Goal: Information Seeking & Learning: Stay updated

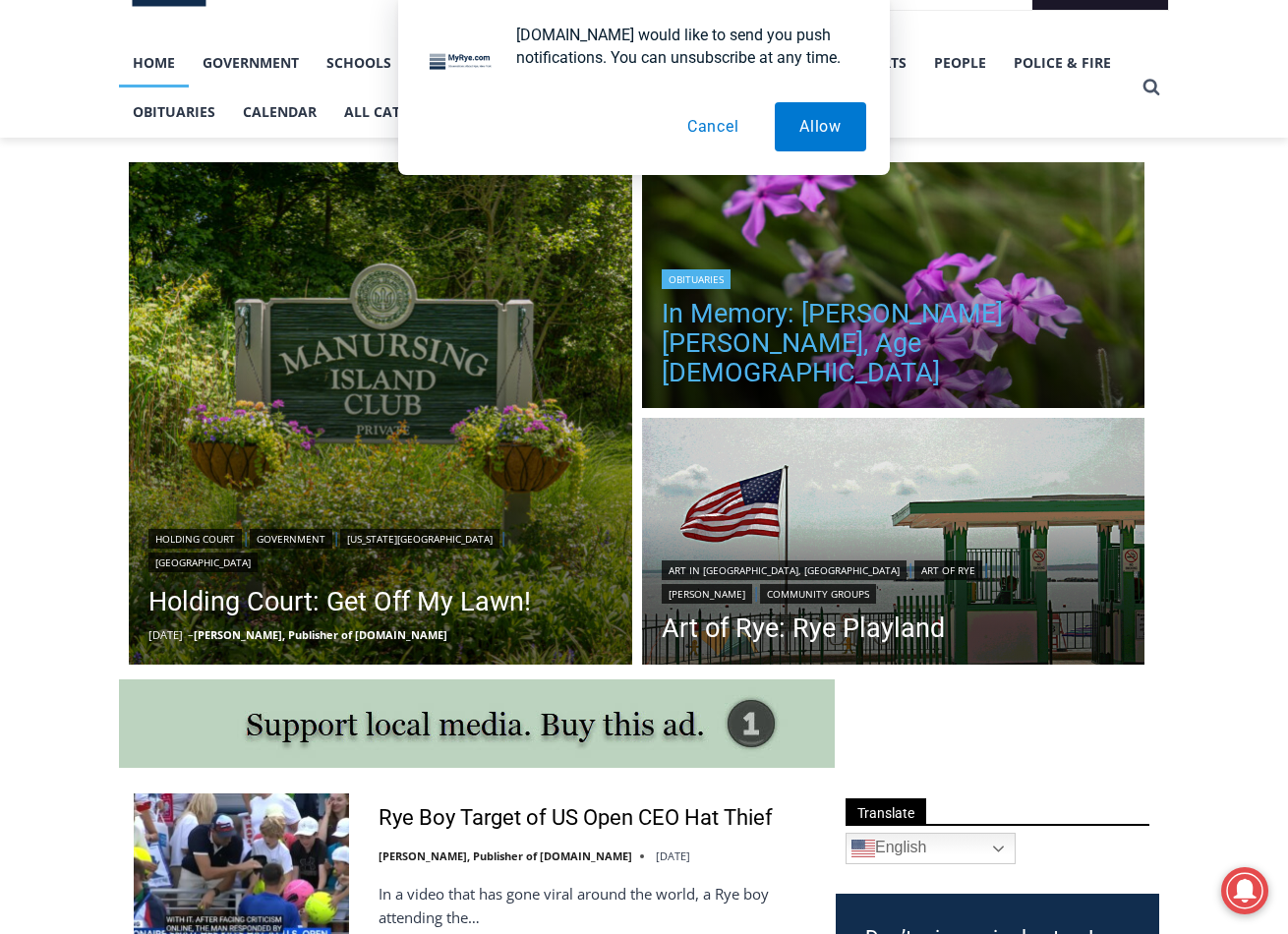
scroll to position [393, 0]
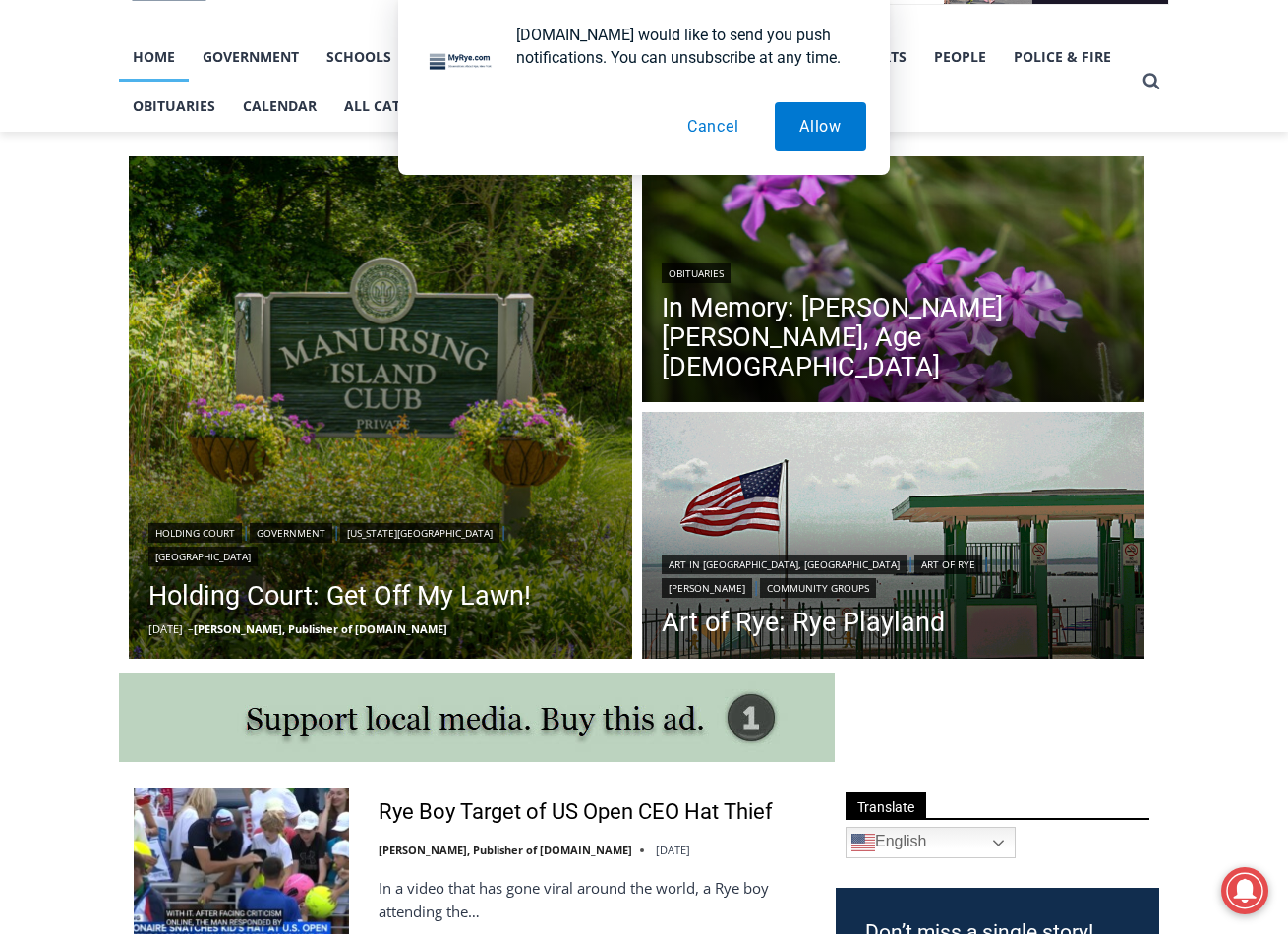
drag, startPoint x: 702, startPoint y: 130, endPoint x: 729, endPoint y: 145, distance: 30.9
click at [702, 130] on button "Cancel" at bounding box center [714, 126] width 101 height 49
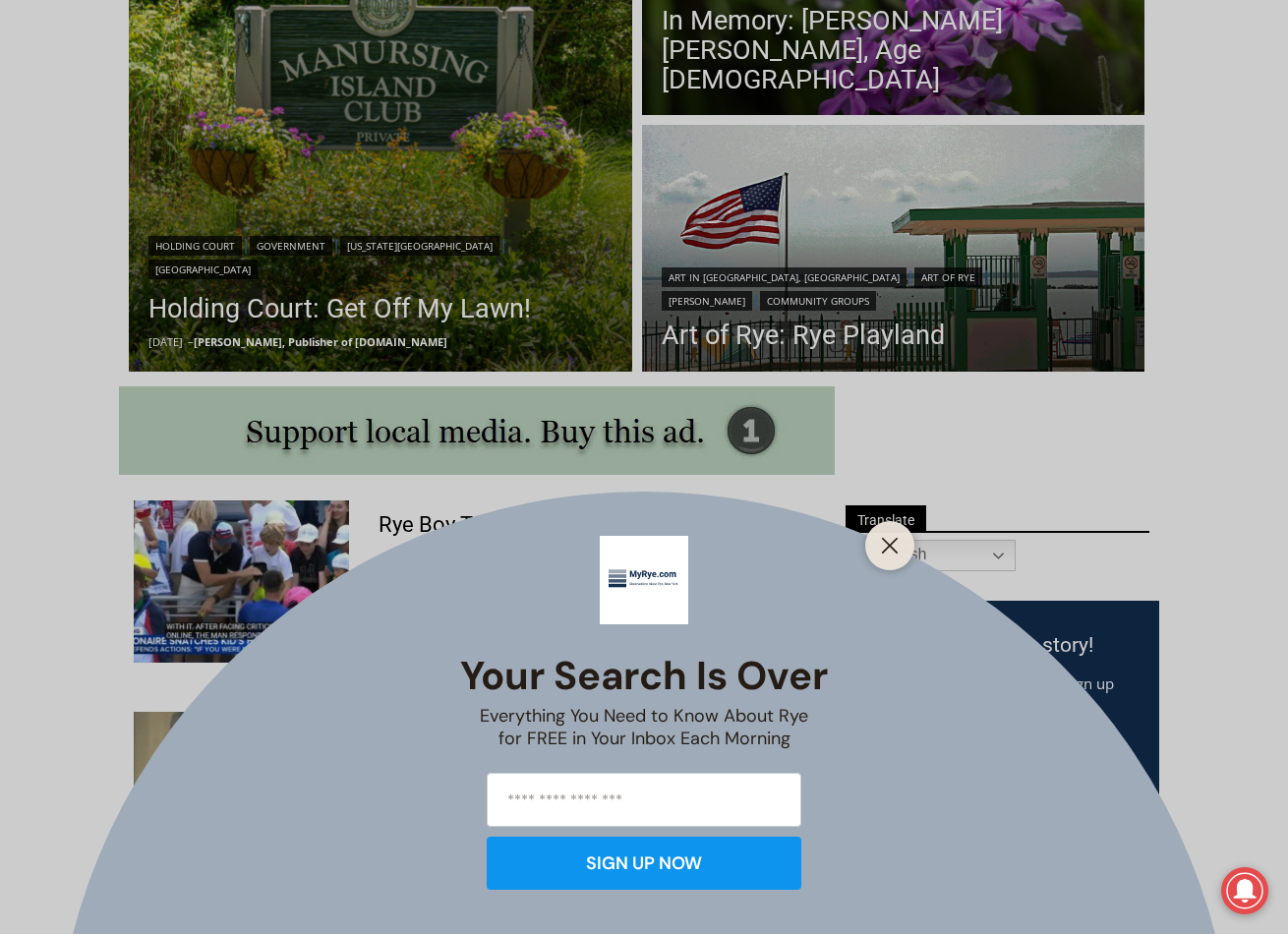
scroll to position [884, 0]
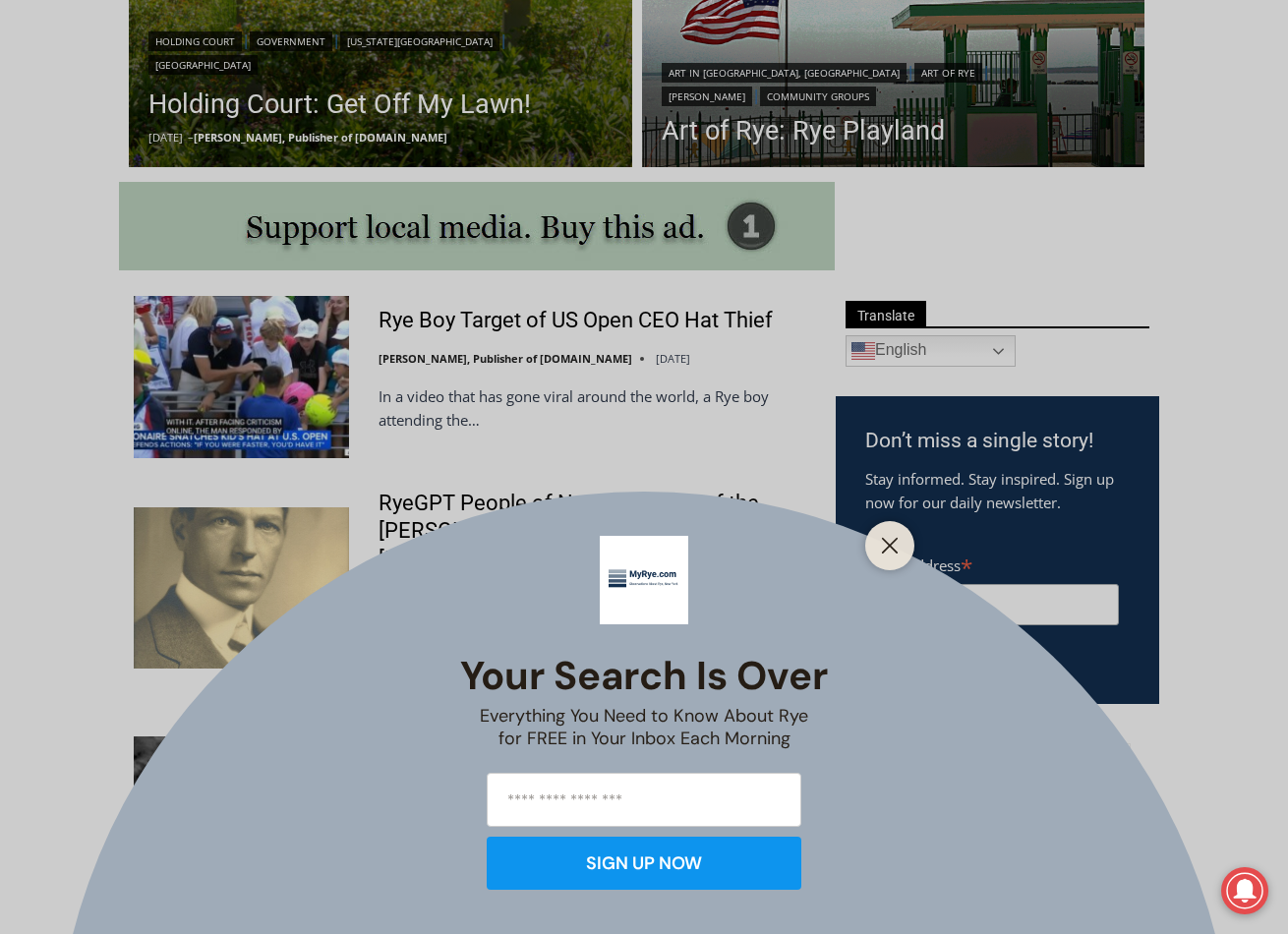
click at [891, 544] on icon "Close" at bounding box center [889, 545] width 18 height 18
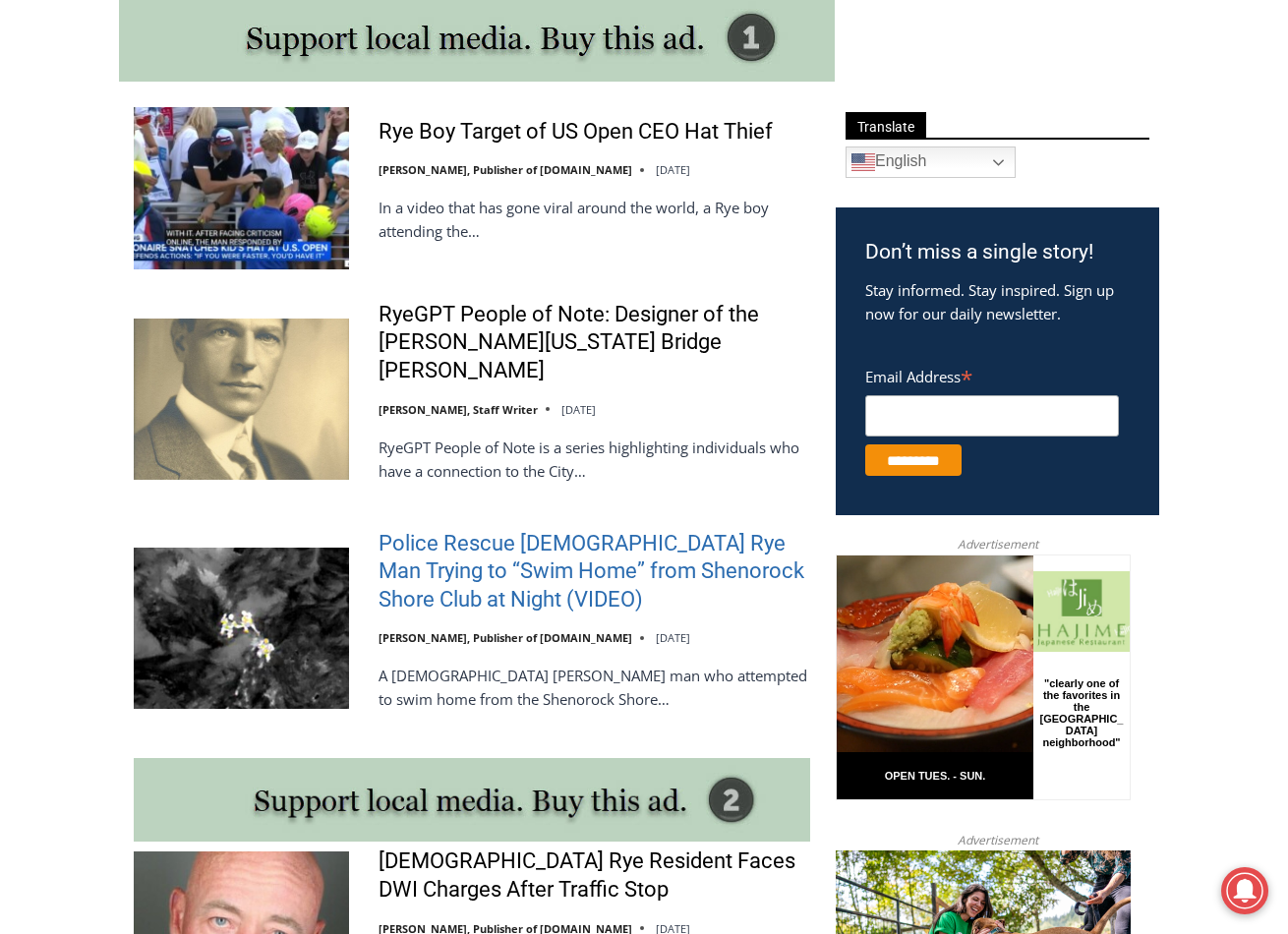
scroll to position [1081, 0]
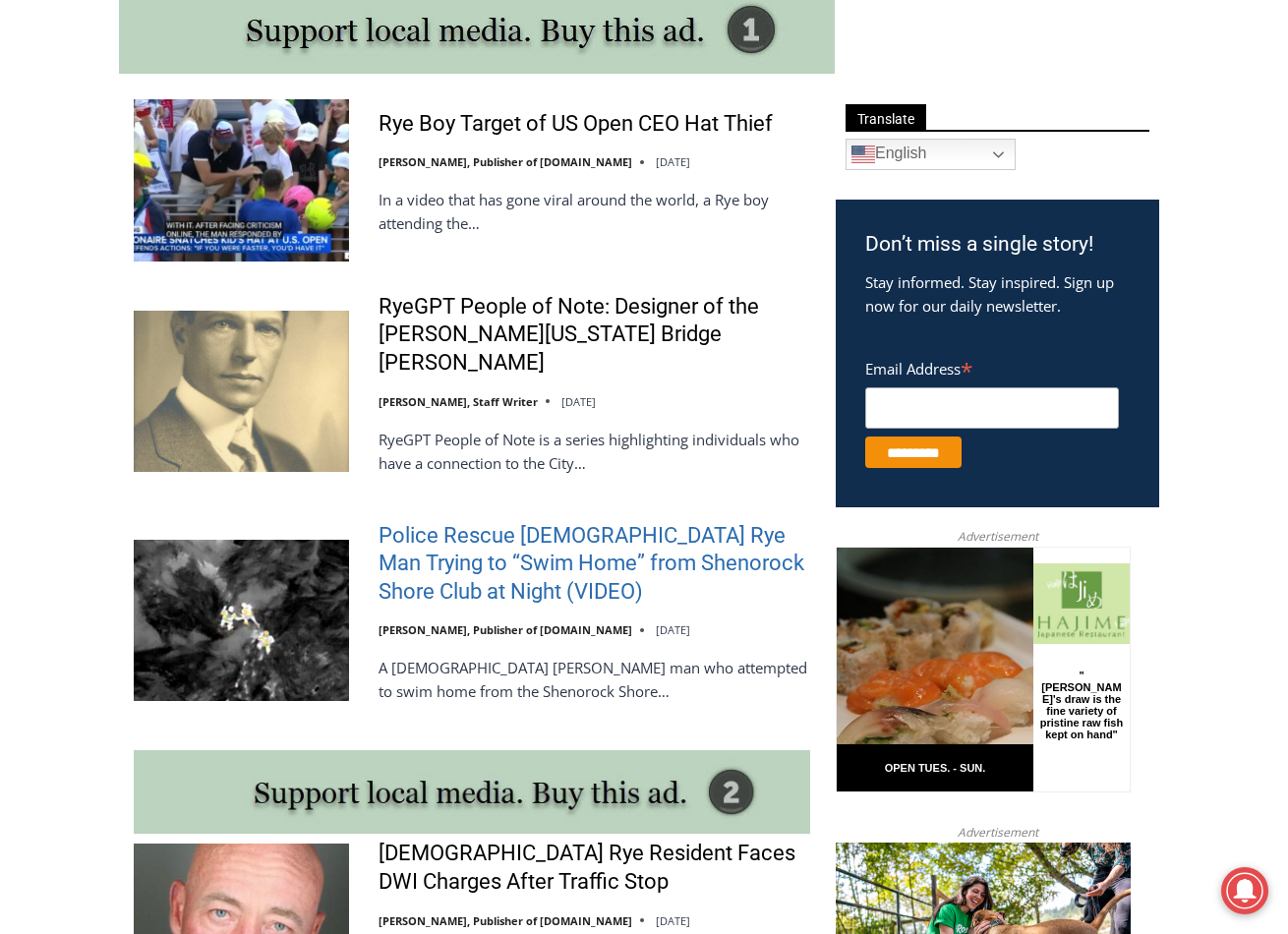
click at [488, 522] on link "Police Rescue 51 Year Old Rye Man Trying to “Swim Home” from Shenorock Shore Cl…" at bounding box center [594, 563] width 431 height 84
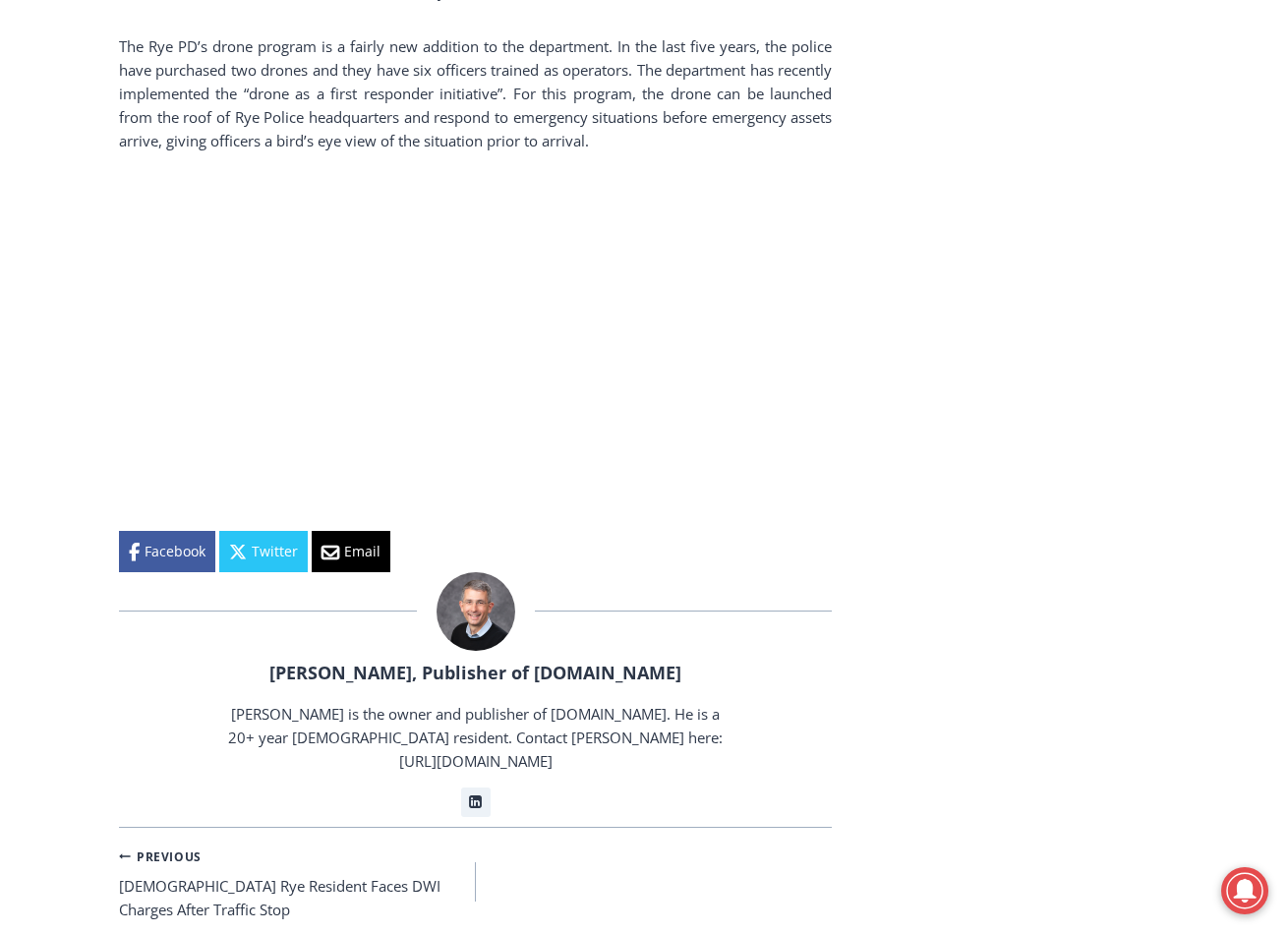
scroll to position [3008, 0]
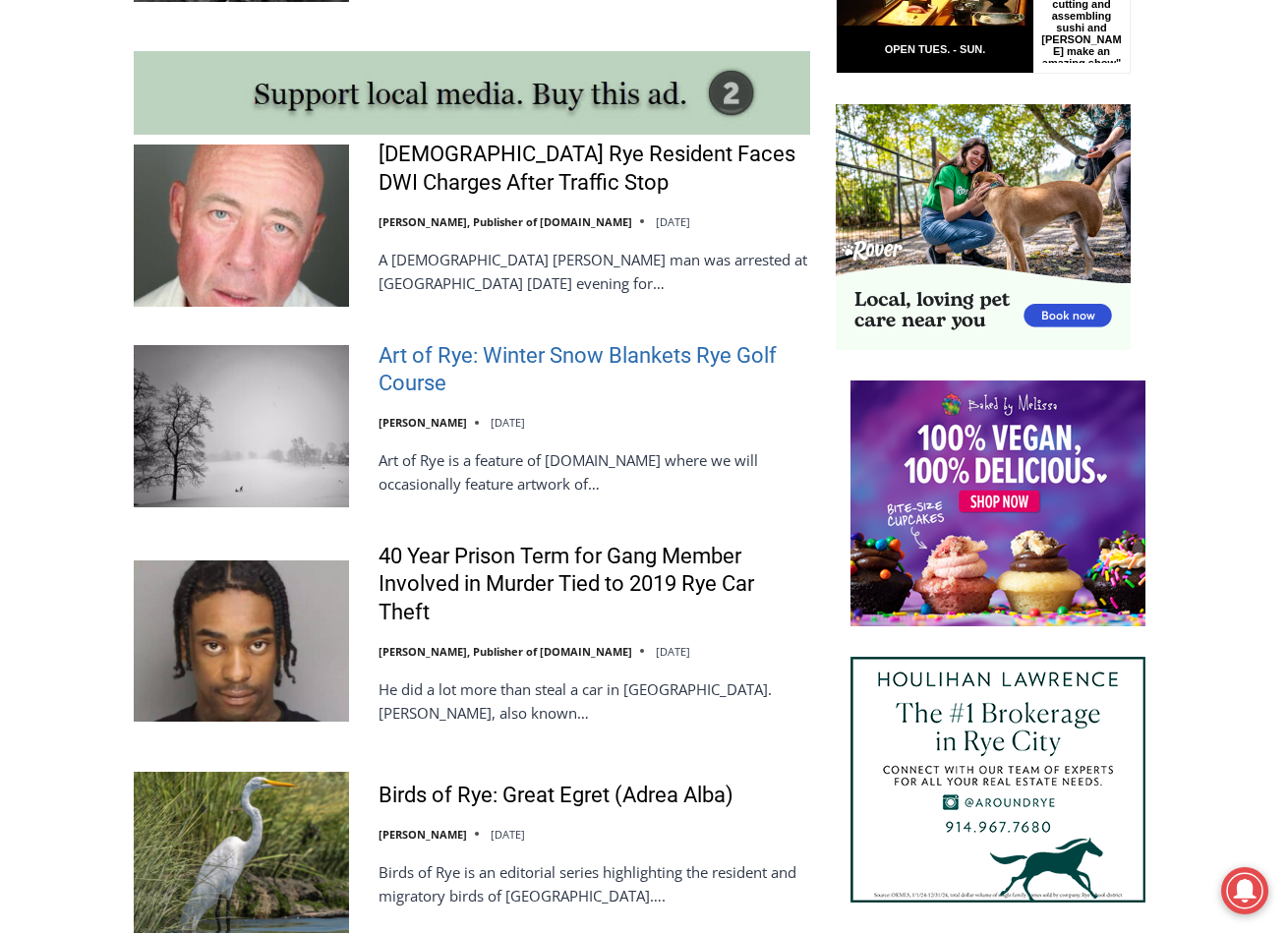
scroll to position [1828, 0]
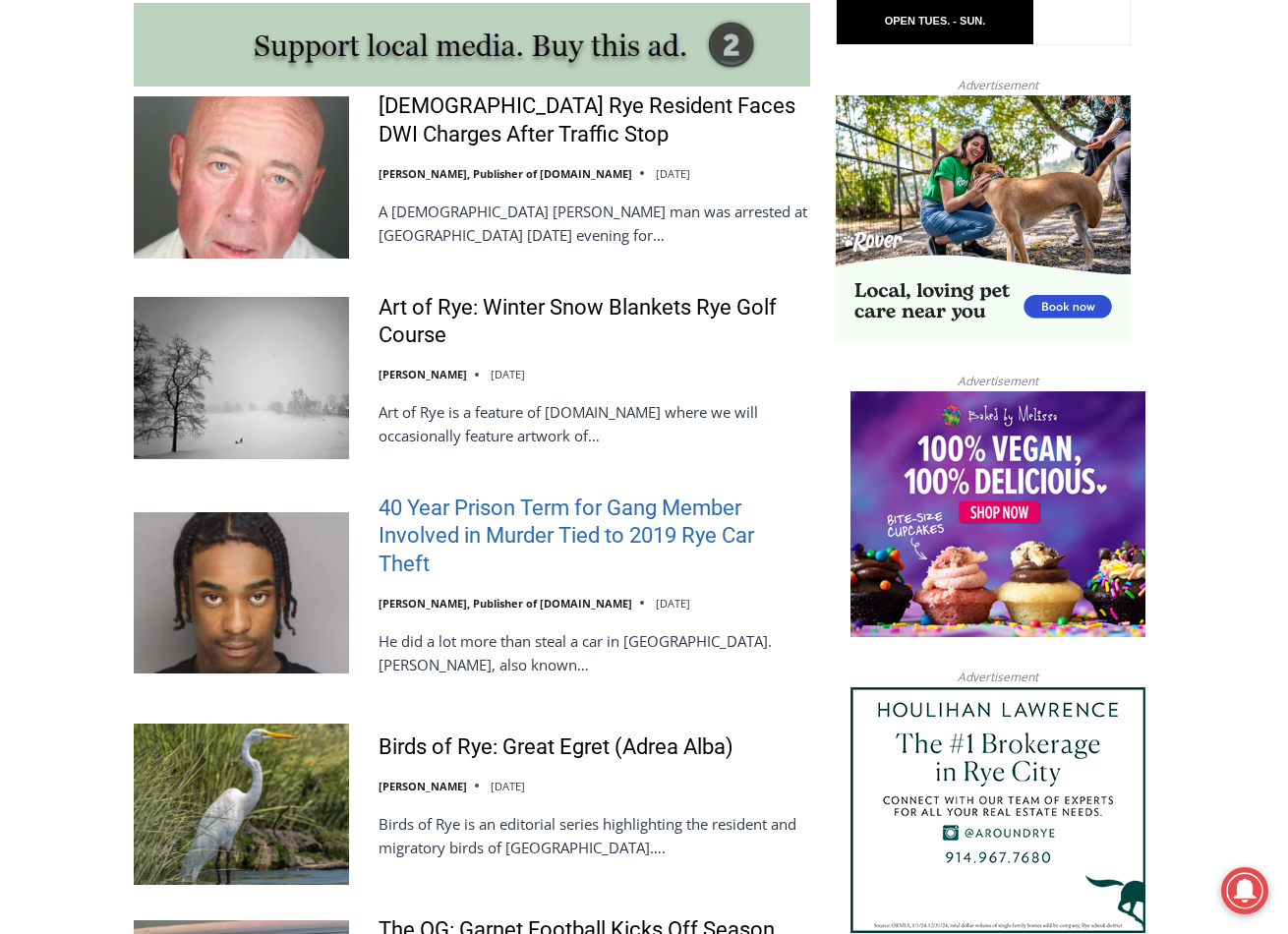
click at [521, 502] on link "40 Year Prison Term for Gang Member Involved in Murder Tied to 2019 Rye Car The…" at bounding box center [594, 537] width 431 height 84
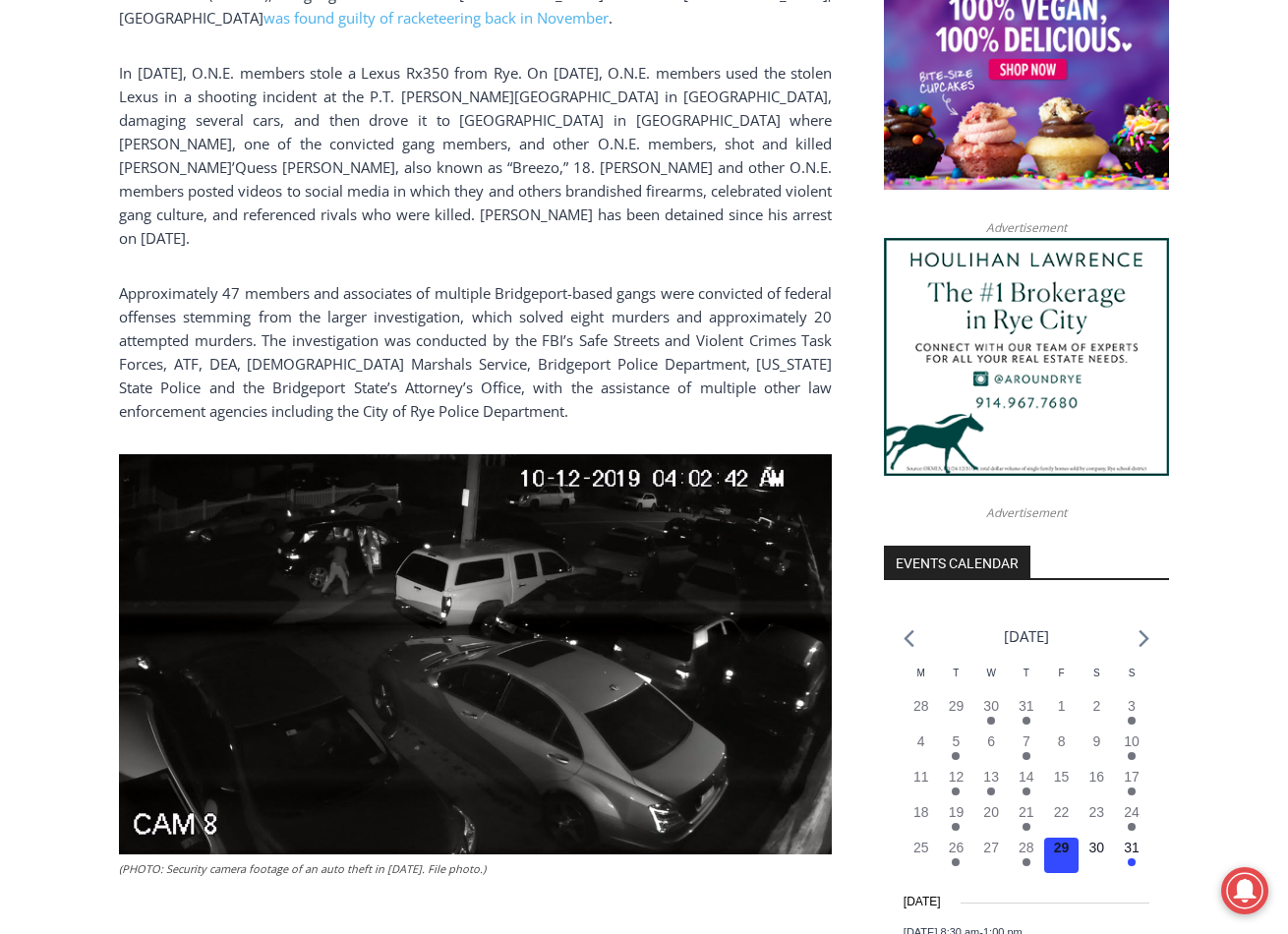
scroll to position [1671, 0]
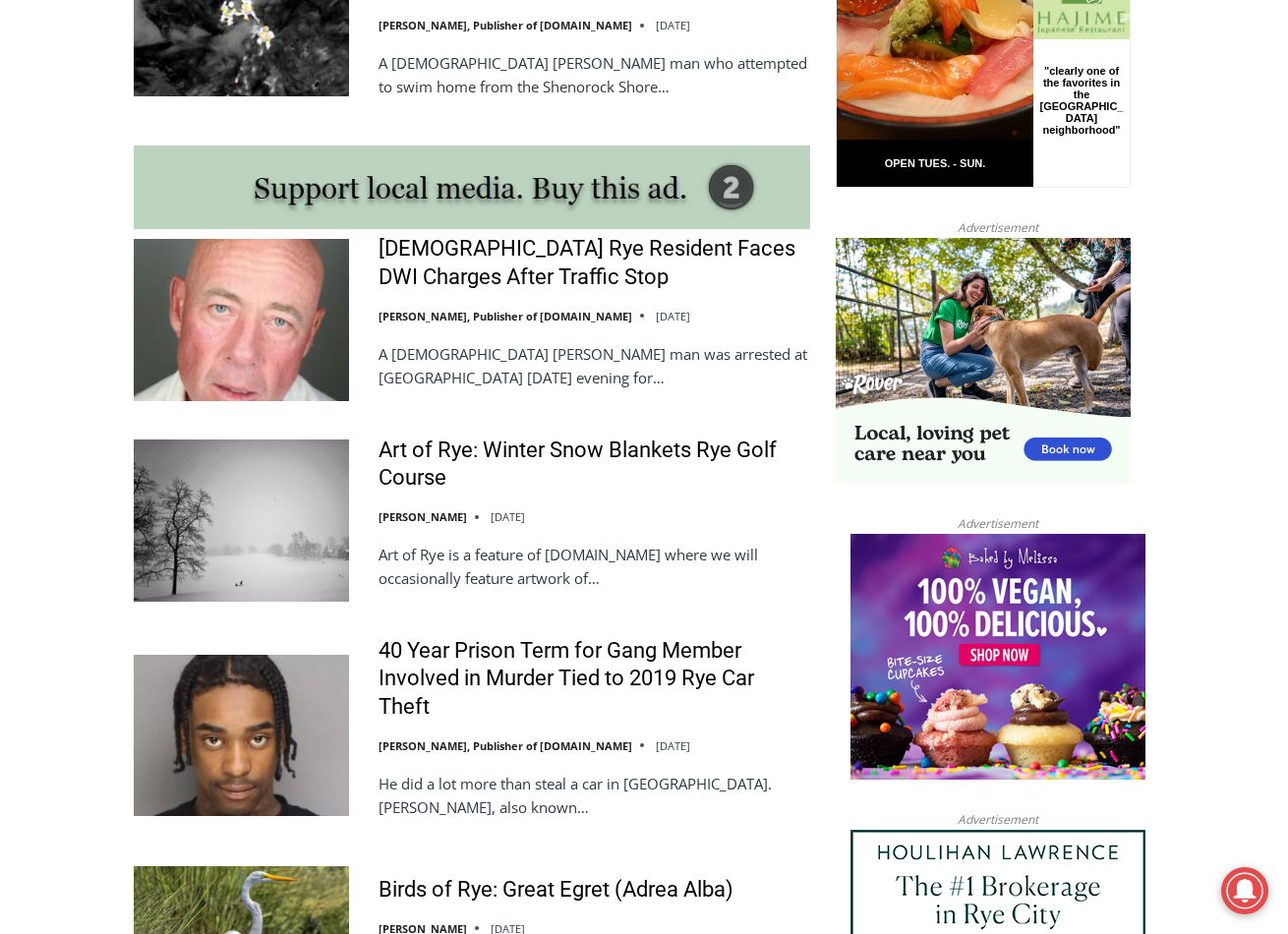
scroll to position [1681, 0]
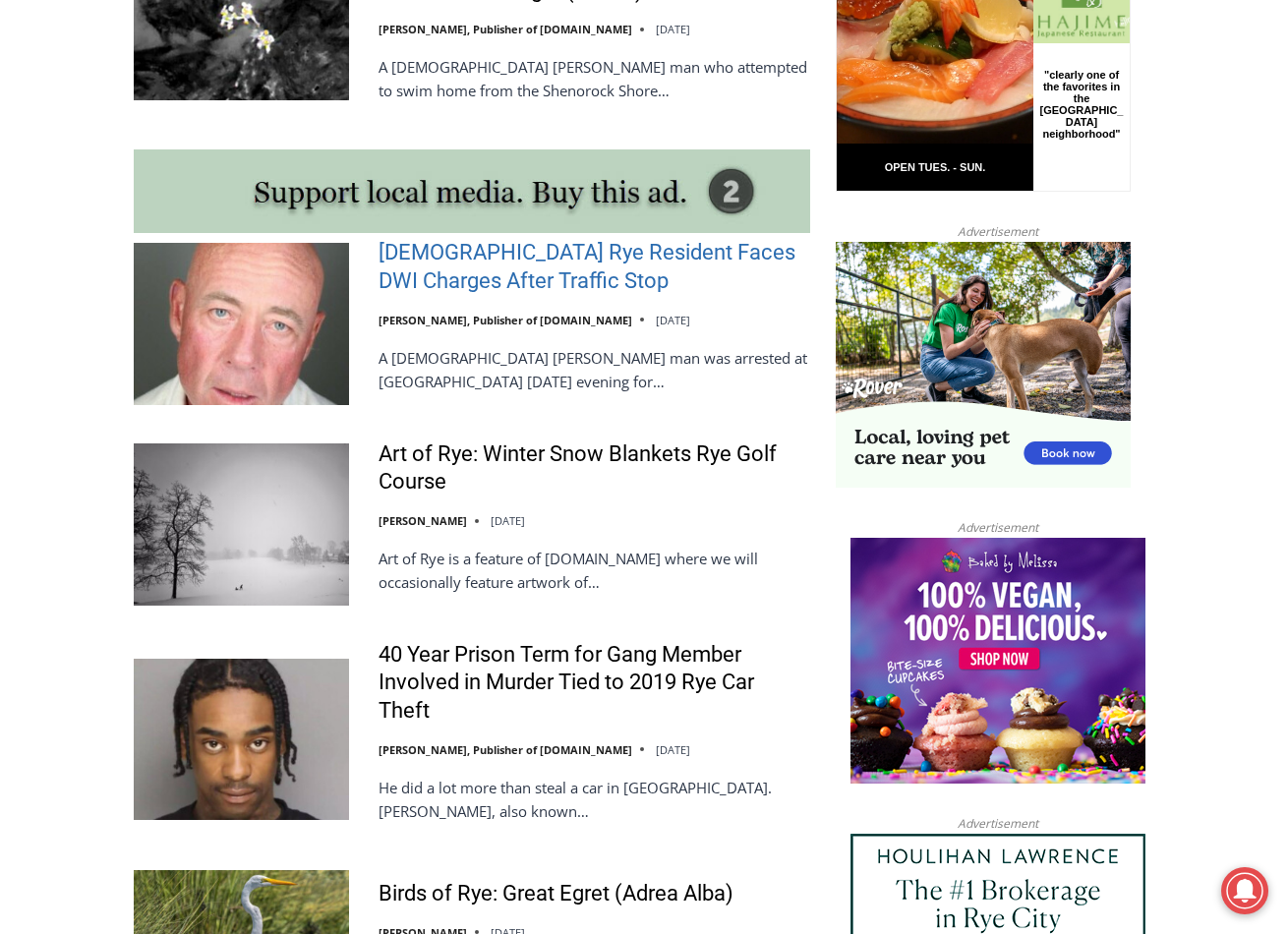
click at [485, 243] on link "[DEMOGRAPHIC_DATA] Rye Resident Faces DWI Charges After Traffic Stop" at bounding box center [594, 266] width 431 height 56
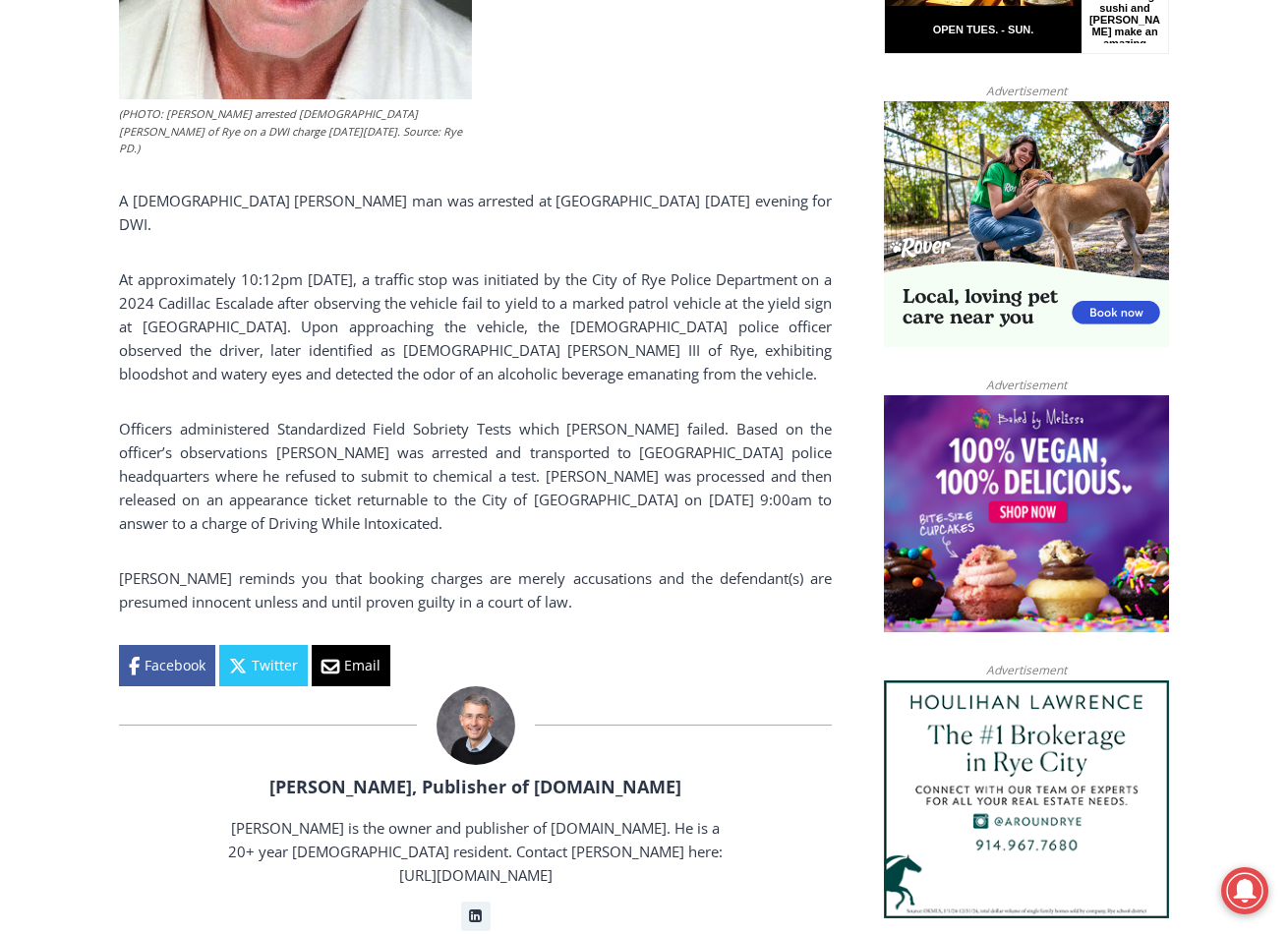
scroll to position [983, 0]
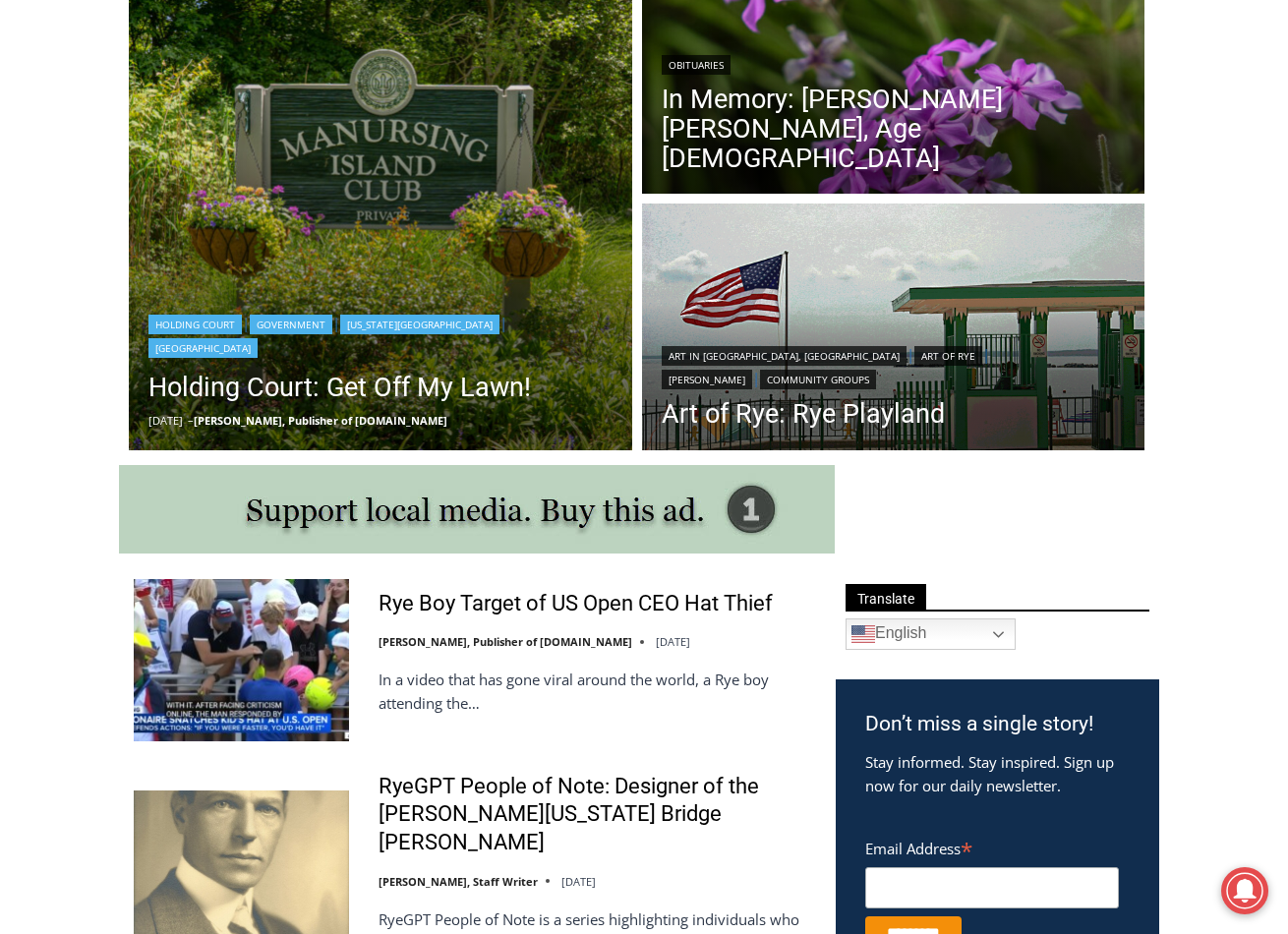
scroll to position [600, 0]
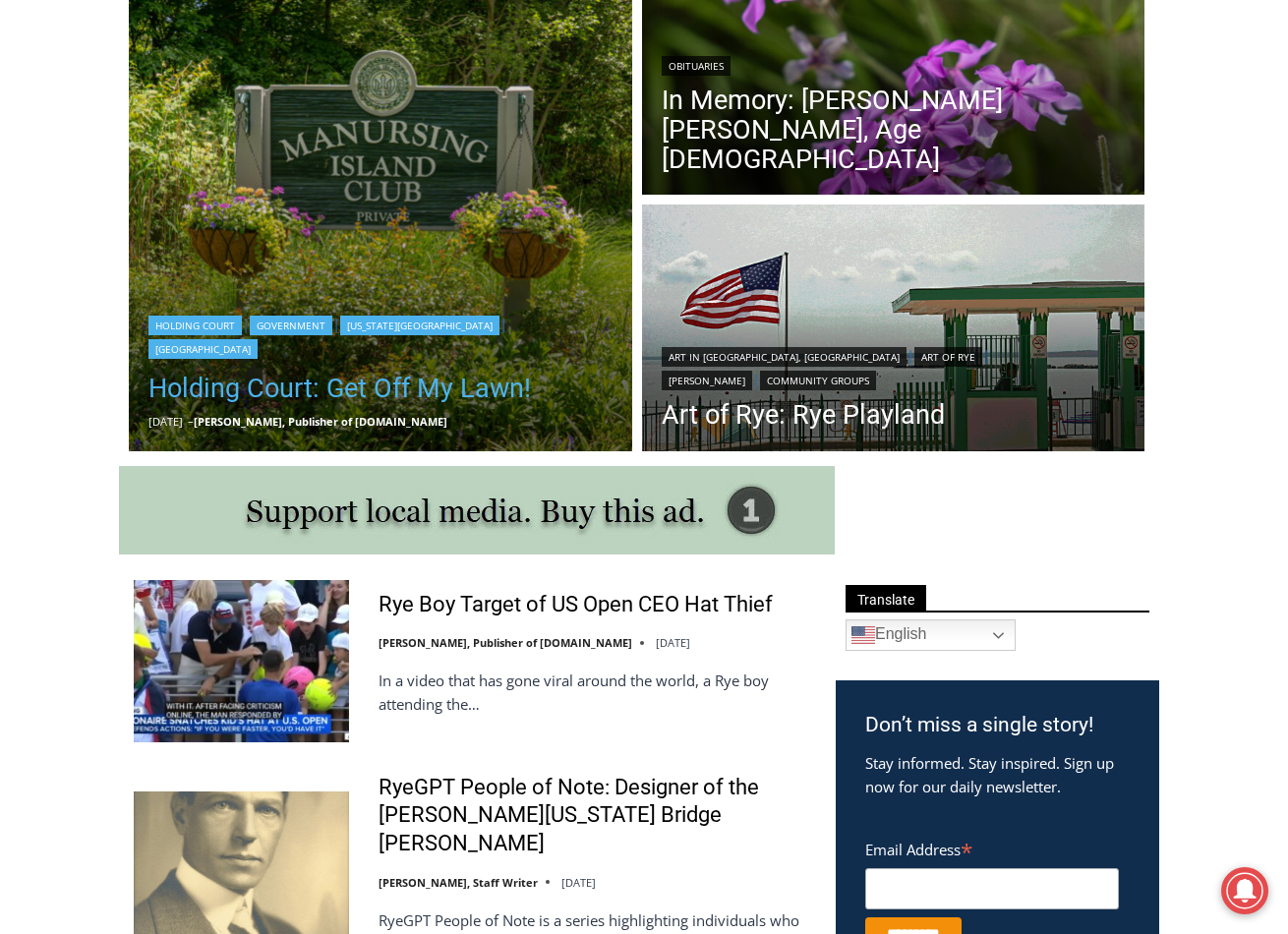
click at [415, 389] on link "Holding Court: Get Off My Lawn!" at bounding box center [380, 389] width 464 height 40
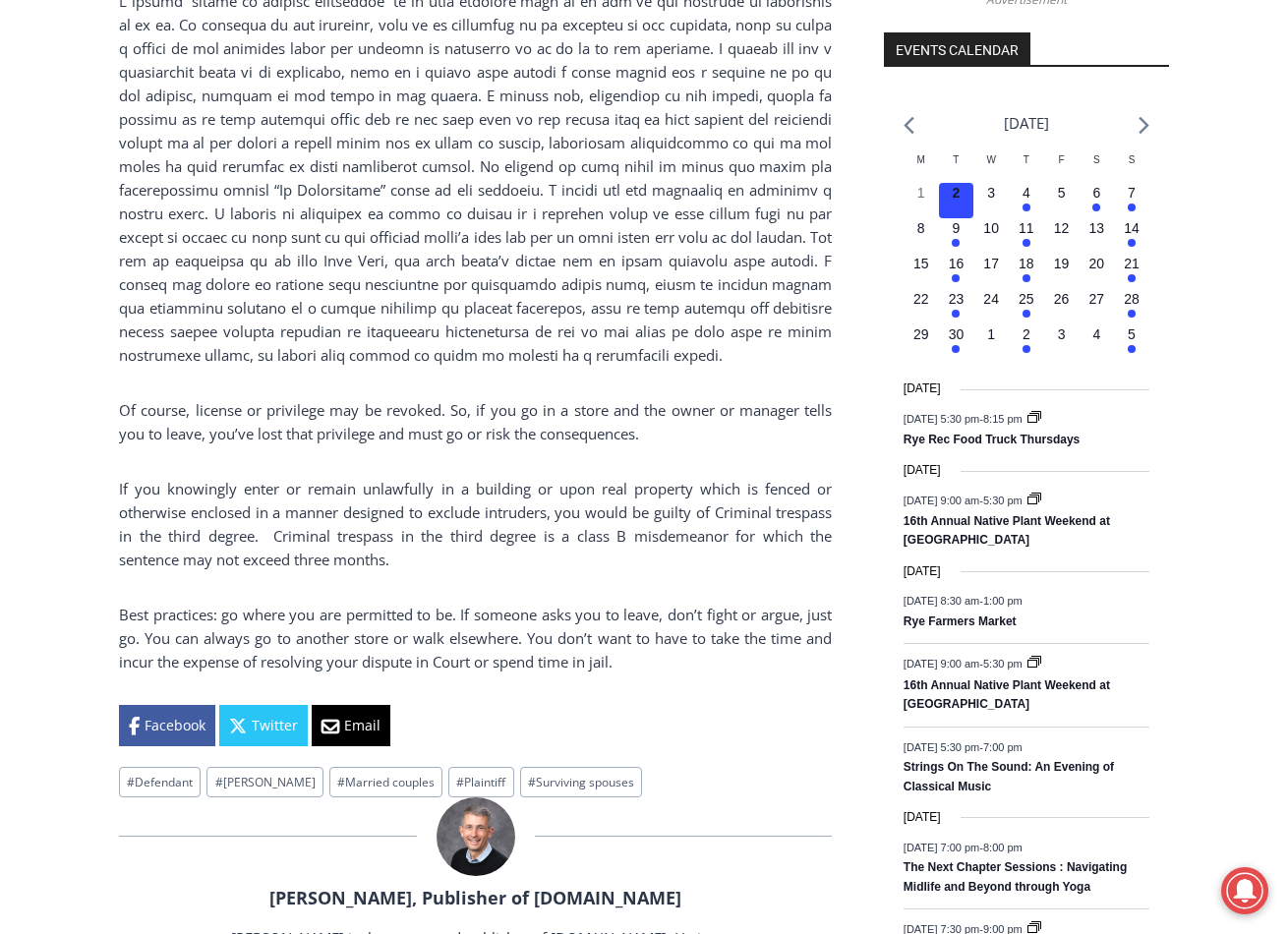
scroll to position [2222, 0]
